Goal: Use online tool/utility: Utilize a website feature to perform a specific function

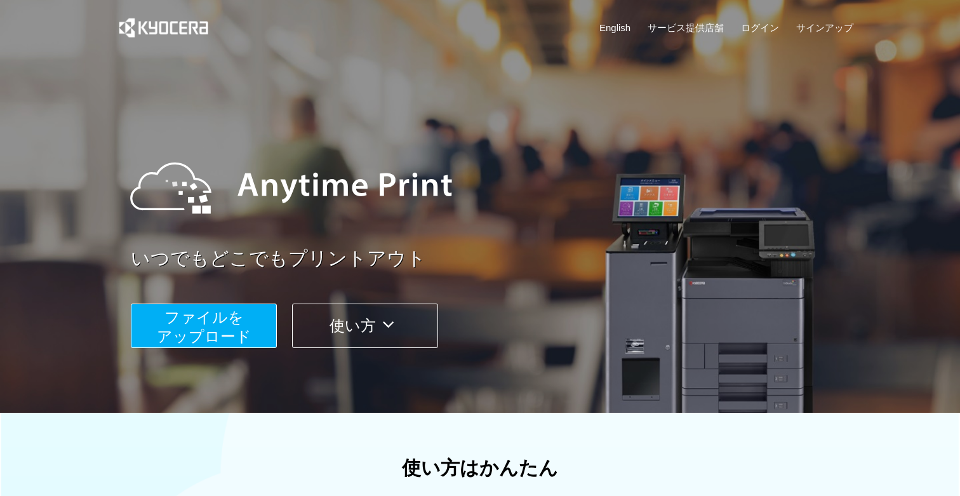
click at [222, 328] on button "ファイルを ​​アップロード" at bounding box center [204, 325] width 146 height 44
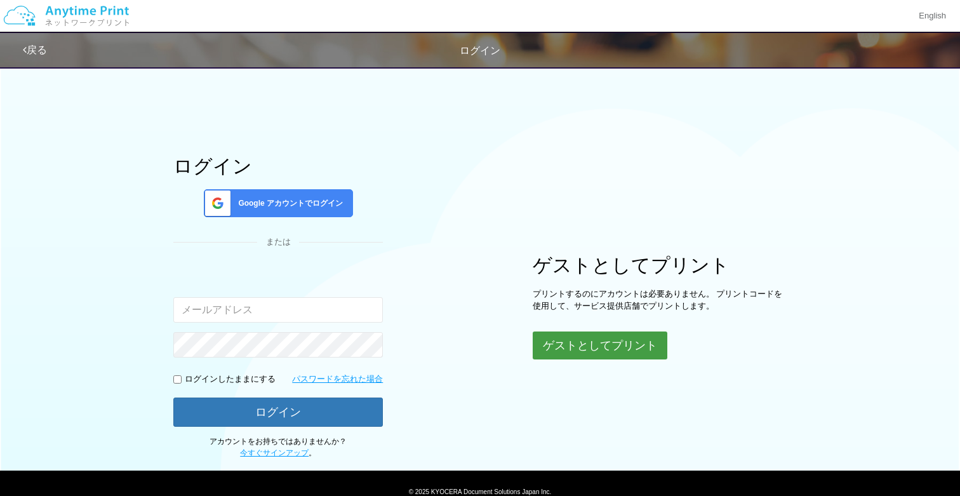
click at [567, 350] on button "ゲストとしてプリント" at bounding box center [599, 345] width 135 height 28
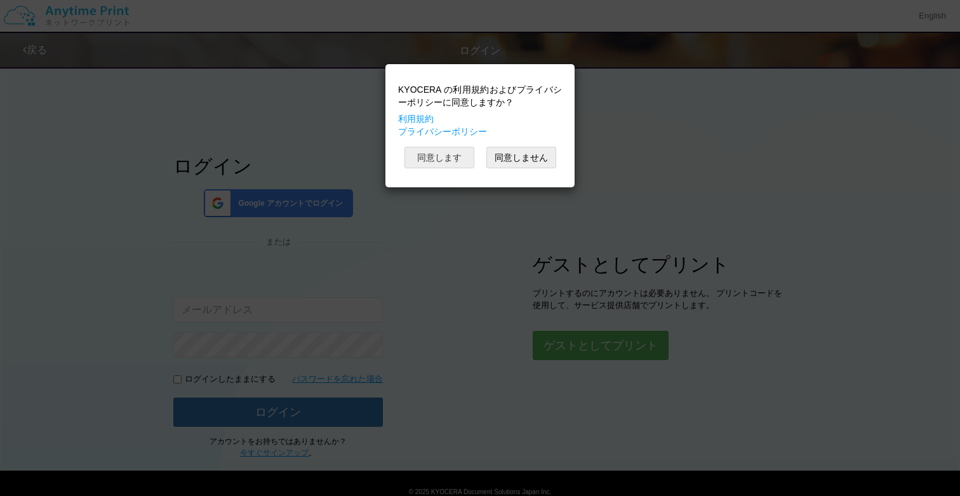
click at [439, 150] on button "同意します" at bounding box center [439, 158] width 70 height 22
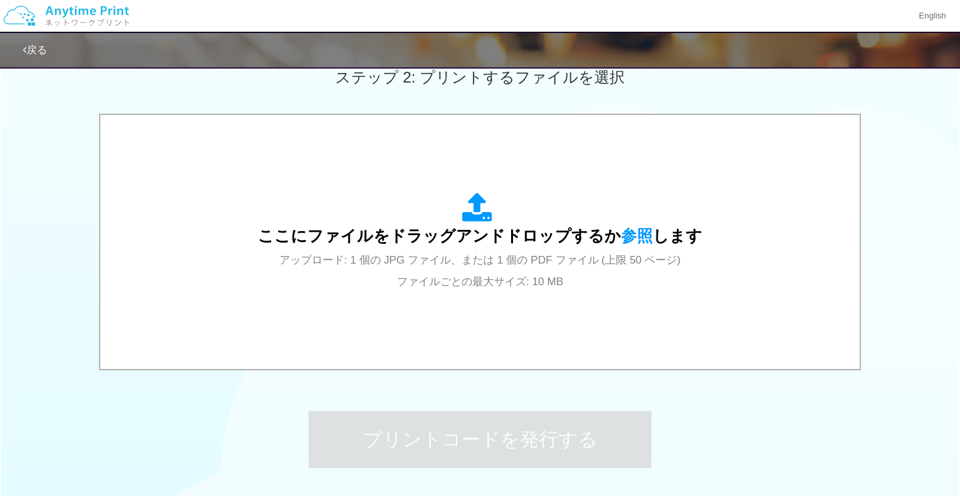
scroll to position [369, 0]
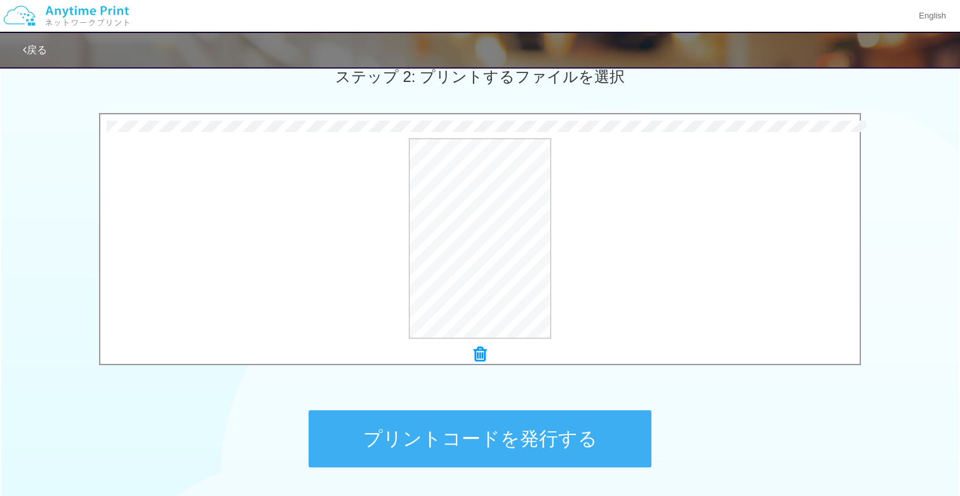
click at [463, 426] on button "プリントコードを発行する" at bounding box center [479, 438] width 343 height 57
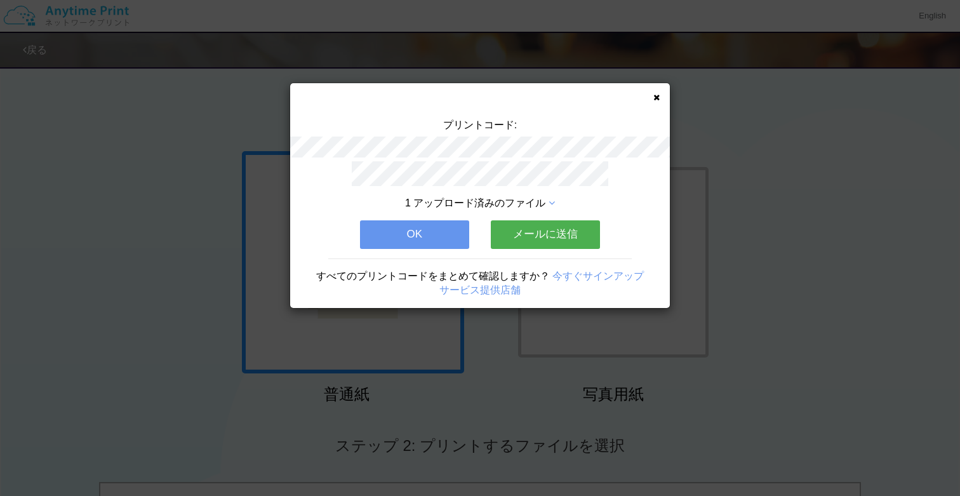
click at [437, 239] on button "OK" at bounding box center [414, 234] width 109 height 28
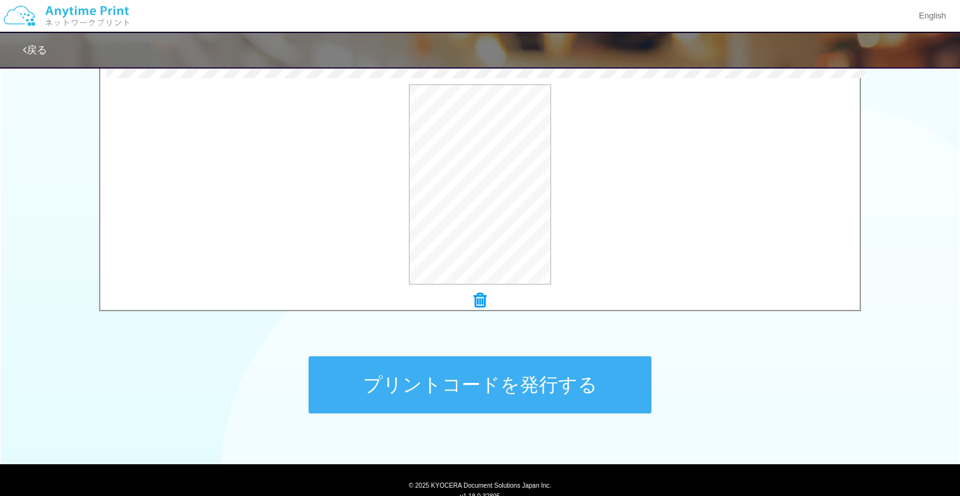
scroll to position [470, 0]
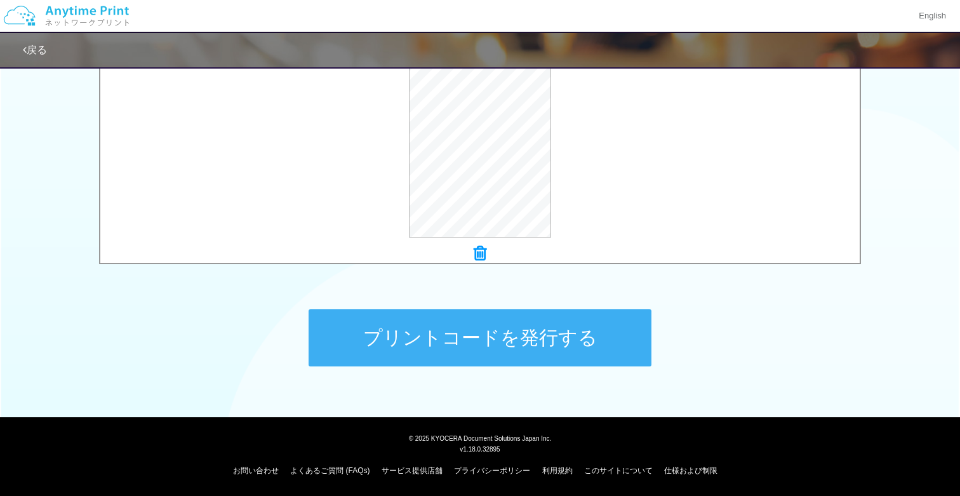
click at [465, 342] on button "プリントコードを発行する" at bounding box center [479, 337] width 343 height 57
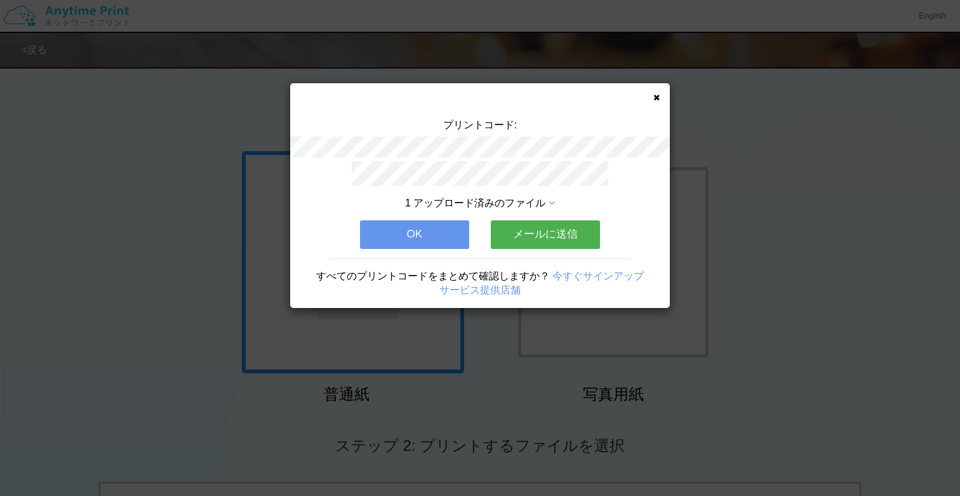
click at [552, 206] on icon at bounding box center [551, 203] width 6 height 10
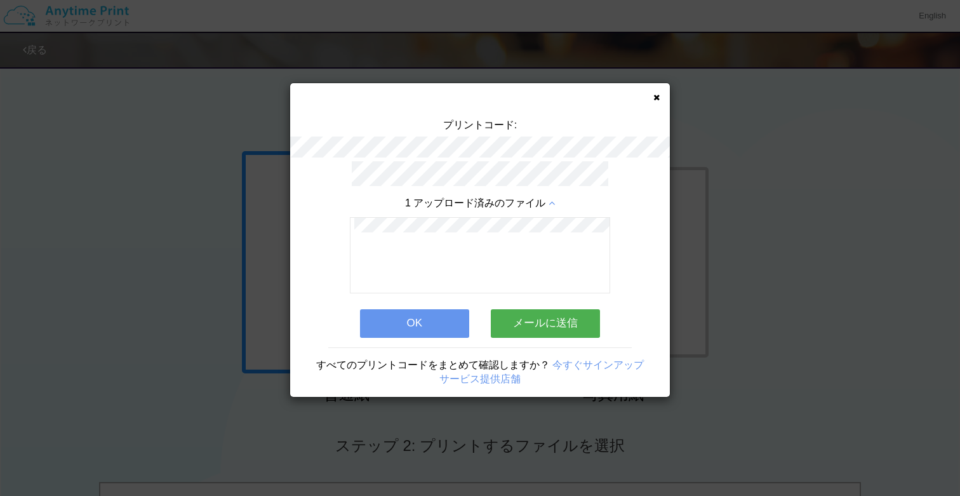
click at [552, 206] on icon at bounding box center [551, 203] width 6 height 10
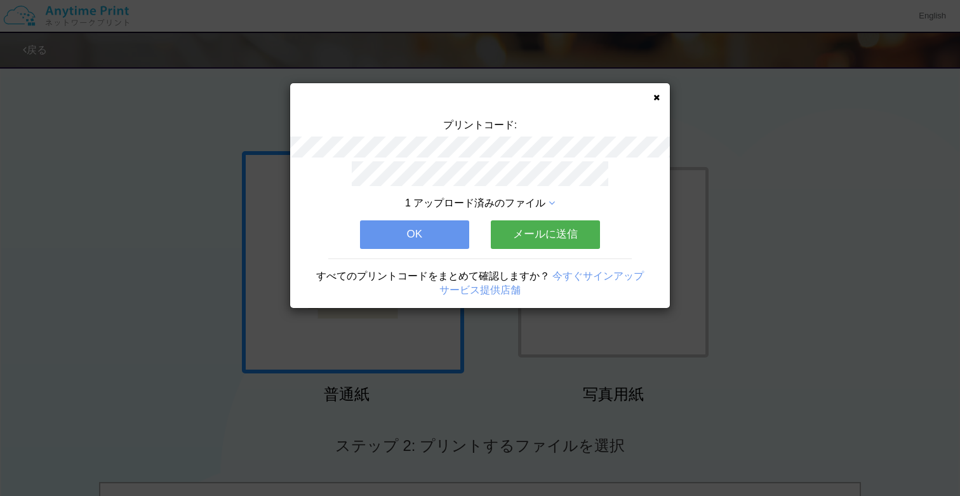
click at [424, 244] on button "OK" at bounding box center [414, 234] width 109 height 28
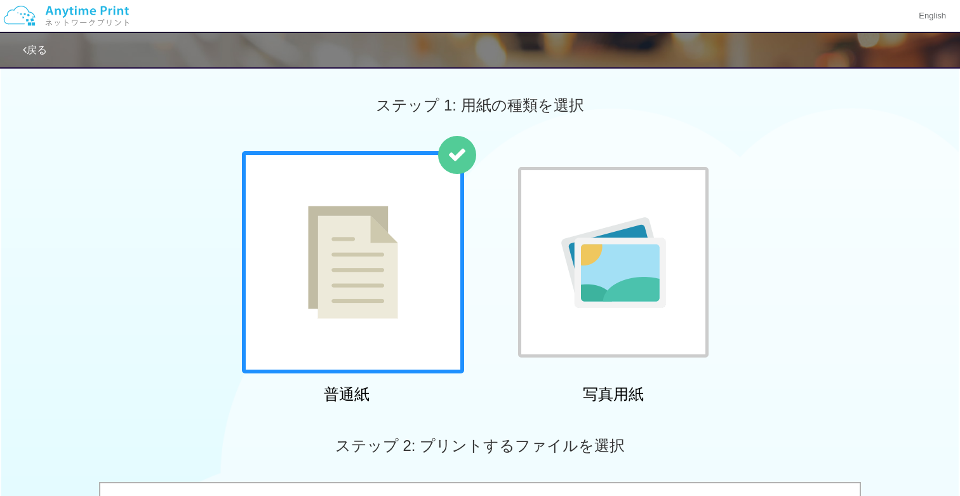
click at [771, 277] on div "普通紙 写真用紙" at bounding box center [480, 280] width 960 height 258
